Goal: Task Accomplishment & Management: Manage account settings

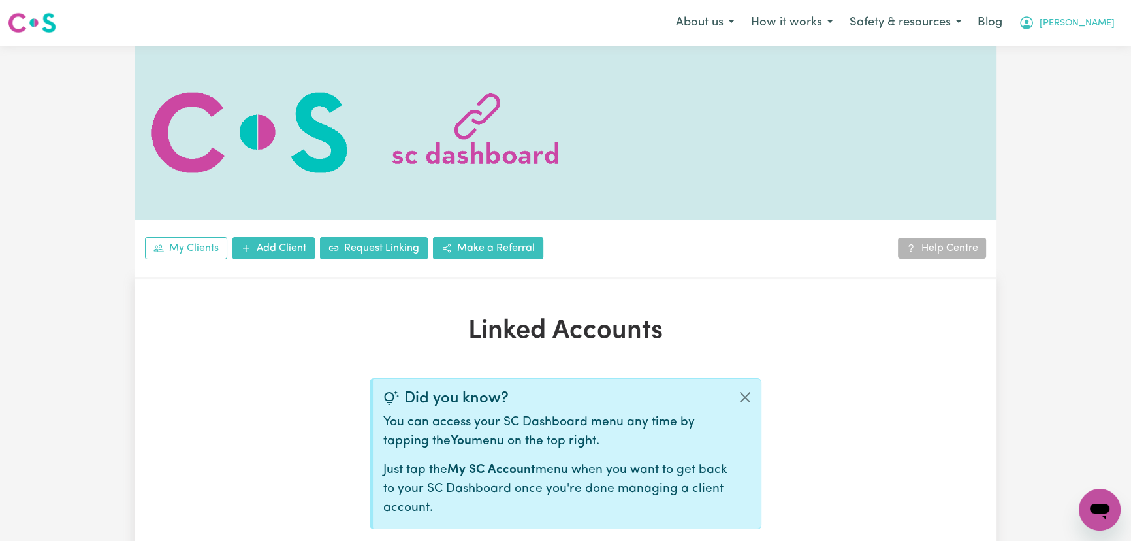
click at [1065, 14] on button "[PERSON_NAME]" at bounding box center [1066, 22] width 113 height 27
click at [1063, 68] on link "Logout" at bounding box center [1070, 75] width 103 height 25
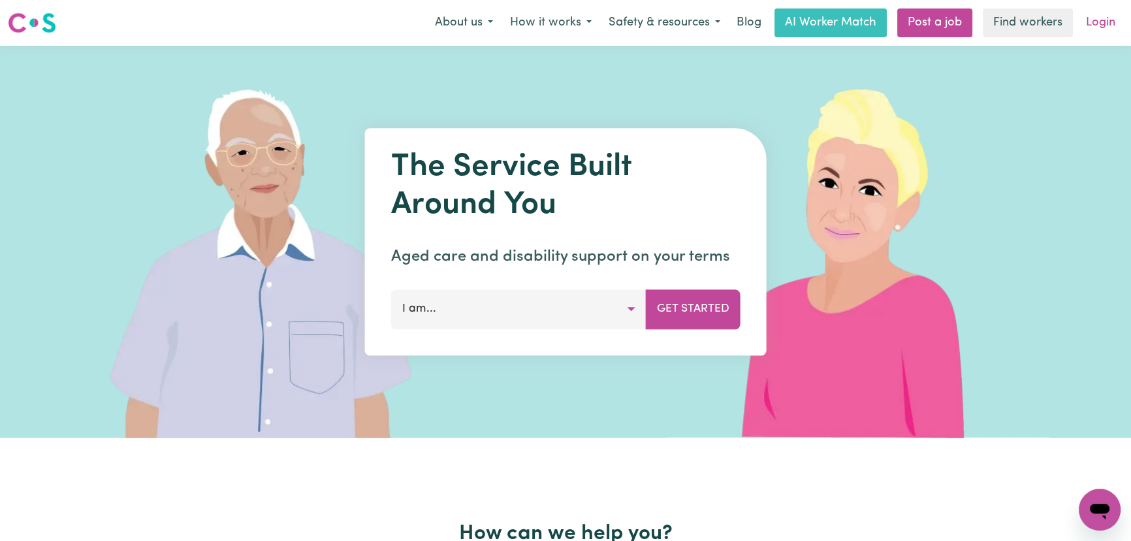
click at [1097, 26] on link "Login" at bounding box center [1100, 22] width 45 height 29
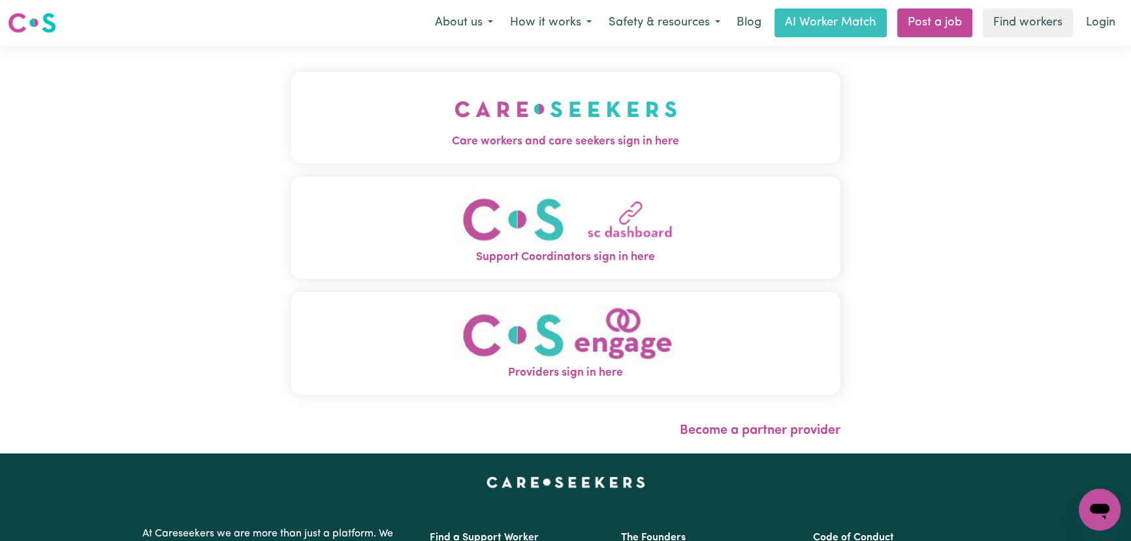
click at [313, 156] on button "Care workers and care seekers sign in here" at bounding box center [566, 117] width 550 height 91
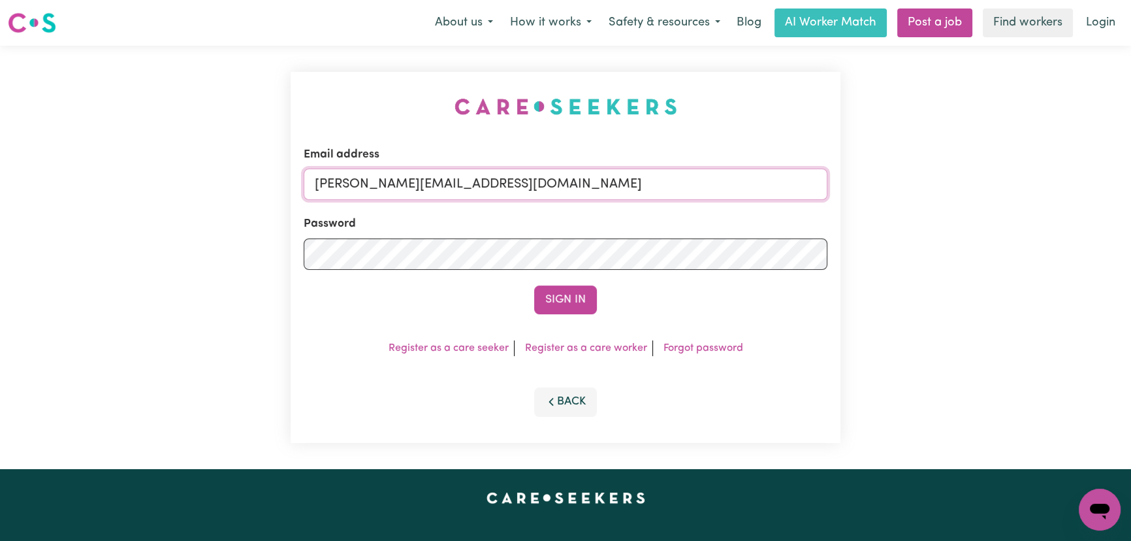
click at [593, 183] on input "[PERSON_NAME][EMAIL_ADDRESS][DOMAIN_NAME]" at bounding box center [566, 183] width 524 height 31
drag, startPoint x: 513, startPoint y: 187, endPoint x: 384, endPoint y: 189, distance: 129.3
click at [384, 189] on input "[EMAIL_ADDRESS][DOMAIN_NAME]" at bounding box center [566, 183] width 524 height 31
type input "[EMAIL_ADDRESS][DOMAIN_NAME]"
click at [560, 292] on button "Sign In" at bounding box center [565, 299] width 63 height 29
